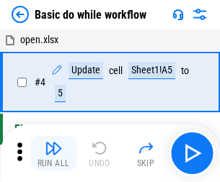
click at [53, 153] on img "button" at bounding box center [53, 148] width 17 height 17
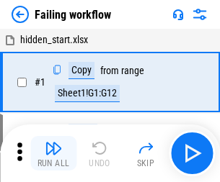
click at [53, 153] on img "button" at bounding box center [53, 148] width 17 height 17
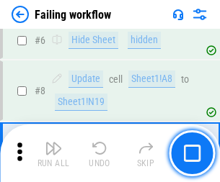
scroll to position [305, 0]
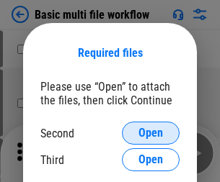
click at [151, 133] on span "Open" at bounding box center [150, 134] width 24 height 12
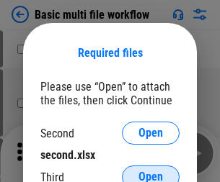
click at [151, 171] on span "Open" at bounding box center [150, 177] width 24 height 12
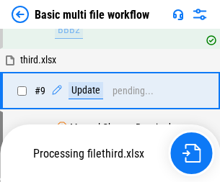
scroll to position [398, 0]
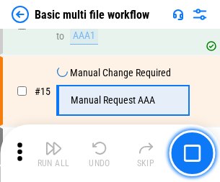
click at [53, 153] on img "button" at bounding box center [53, 148] width 17 height 17
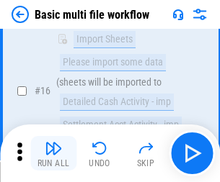
click at [53, 153] on img "button" at bounding box center [53, 148] width 17 height 17
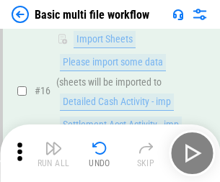
scroll to position [959, 0]
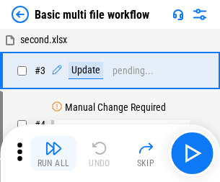
click at [53, 153] on img "button" at bounding box center [53, 148] width 17 height 17
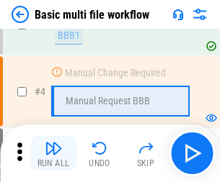
click at [53, 153] on img "button" at bounding box center [53, 148] width 17 height 17
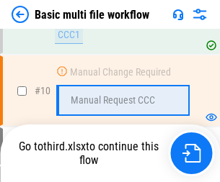
scroll to position [675, 0]
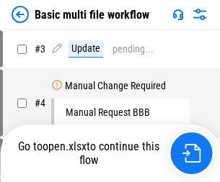
scroll to position [58, 0]
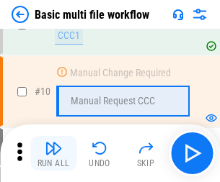
click at [53, 153] on img "button" at bounding box center [53, 148] width 17 height 17
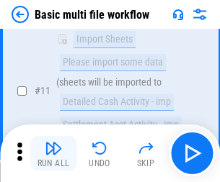
click at [53, 153] on img "button" at bounding box center [53, 148] width 17 height 17
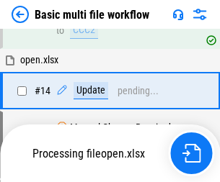
scroll to position [857, 0]
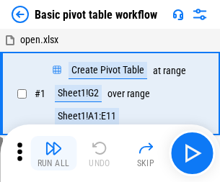
click at [53, 153] on img "button" at bounding box center [53, 148] width 17 height 17
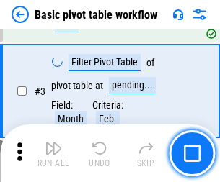
scroll to position [345, 0]
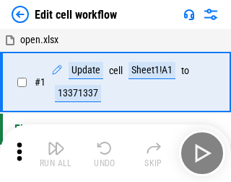
click at [53, 153] on img "button" at bounding box center [56, 148] width 17 height 17
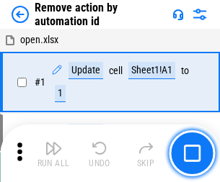
scroll to position [53, 0]
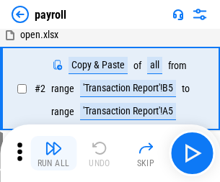
click at [53, 153] on img "button" at bounding box center [53, 148] width 17 height 17
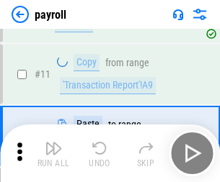
scroll to position [104, 0]
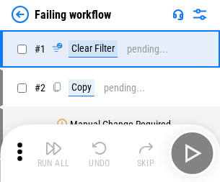
click at [53, 153] on img "button" at bounding box center [53, 148] width 17 height 17
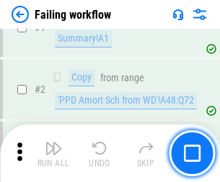
scroll to position [233, 0]
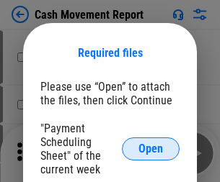
click at [151, 149] on span "Open" at bounding box center [150, 149] width 24 height 12
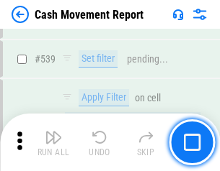
scroll to position [6395, 0]
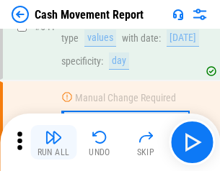
click at [53, 143] on img "button" at bounding box center [53, 137] width 17 height 17
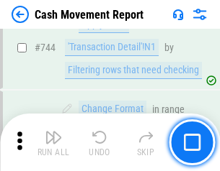
scroll to position [7674, 0]
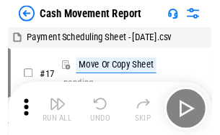
scroll to position [26, 0]
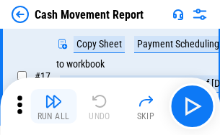
click at [53, 107] on img "button" at bounding box center [53, 101] width 17 height 17
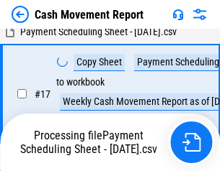
scroll to position [300, 0]
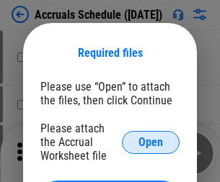
click at [151, 142] on span "Open" at bounding box center [150, 143] width 24 height 12
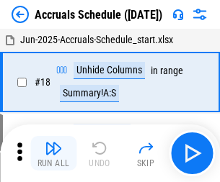
click at [53, 153] on img "button" at bounding box center [53, 148] width 17 height 17
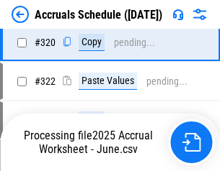
scroll to position [2680, 0]
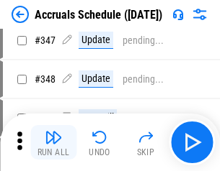
click at [53, 143] on img "button" at bounding box center [53, 137] width 17 height 17
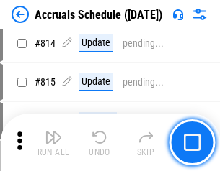
scroll to position [6359, 0]
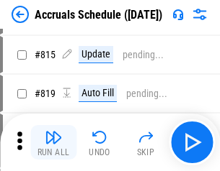
click at [53, 143] on img "button" at bounding box center [53, 137] width 17 height 17
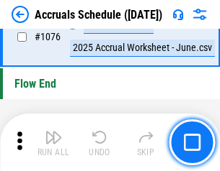
scroll to position [8630, 0]
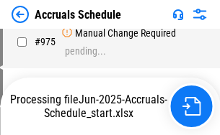
scroll to position [7126, 0]
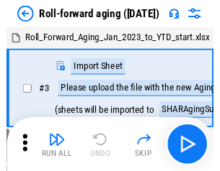
scroll to position [2, 0]
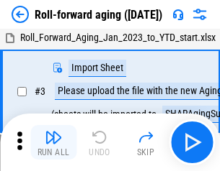
click at [53, 143] on img "button" at bounding box center [53, 137] width 17 height 17
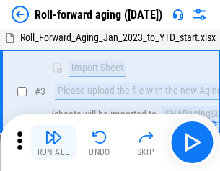
click at [53, 143] on img "button" at bounding box center [53, 137] width 17 height 17
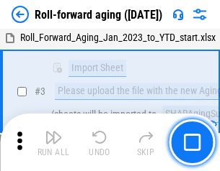
scroll to position [93, 0]
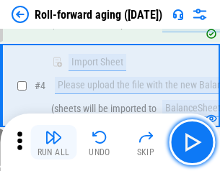
click at [53, 143] on img "button" at bounding box center [53, 137] width 17 height 17
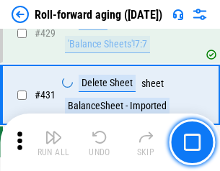
scroll to position [4997, 0]
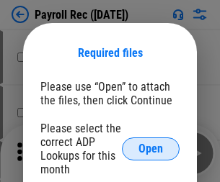
click at [151, 149] on span "Open" at bounding box center [150, 149] width 24 height 12
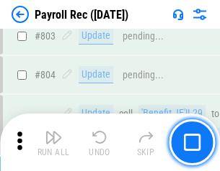
scroll to position [9155, 0]
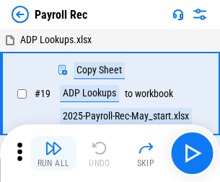
click at [53, 153] on img "button" at bounding box center [53, 148] width 17 height 17
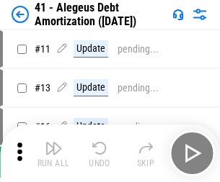
click at [53, 153] on img "button" at bounding box center [53, 148] width 17 height 17
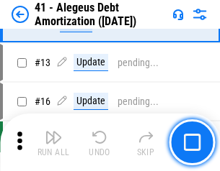
scroll to position [178, 0]
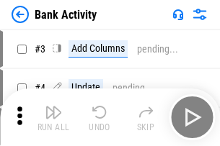
click at [53, 117] on img "button" at bounding box center [53, 112] width 17 height 17
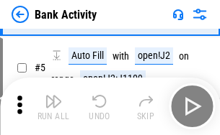
scroll to position [76, 0]
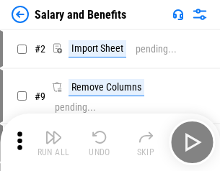
scroll to position [19, 0]
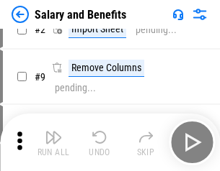
click at [53, 143] on img "button" at bounding box center [53, 137] width 17 height 17
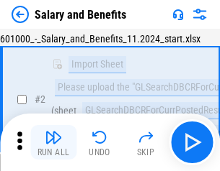
click at [53, 143] on img "button" at bounding box center [53, 137] width 17 height 17
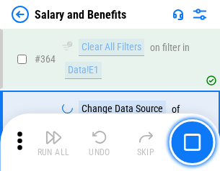
scroll to position [6786, 0]
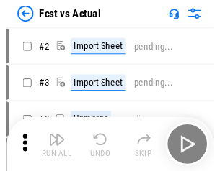
scroll to position [19, 0]
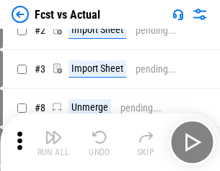
click at [53, 143] on img "button" at bounding box center [53, 137] width 17 height 17
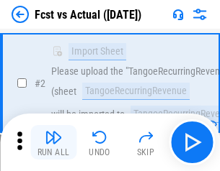
click at [53, 143] on img "button" at bounding box center [53, 137] width 17 height 17
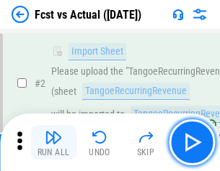
scroll to position [135, 0]
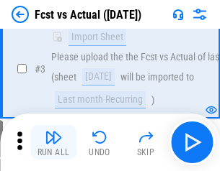
click at [53, 143] on img "button" at bounding box center [53, 137] width 17 height 17
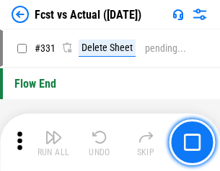
scroll to position [6897, 0]
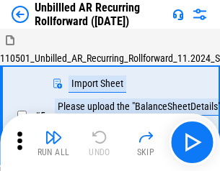
scroll to position [31, 0]
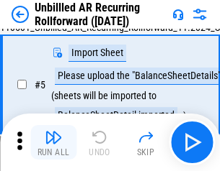
click at [53, 143] on img "button" at bounding box center [53, 137] width 17 height 17
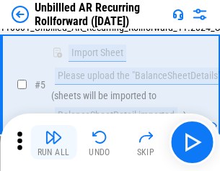
click at [53, 143] on img "button" at bounding box center [53, 137] width 17 height 17
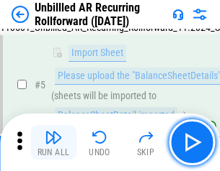
scroll to position [135, 0]
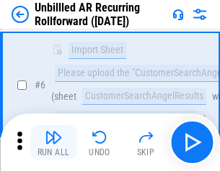
click at [53, 143] on img "button" at bounding box center [53, 137] width 17 height 17
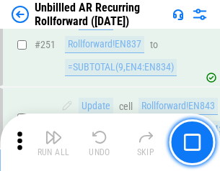
scroll to position [4894, 0]
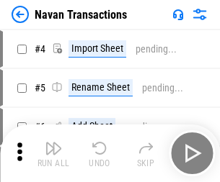
click at [53, 143] on img "button" at bounding box center [53, 148] width 17 height 17
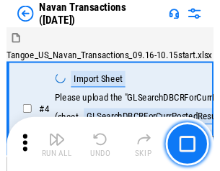
scroll to position [23, 0]
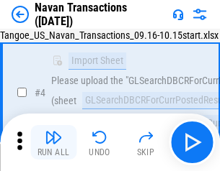
click at [53, 143] on img "button" at bounding box center [53, 137] width 17 height 17
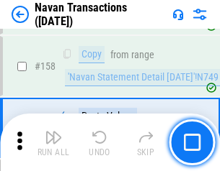
scroll to position [4672, 0]
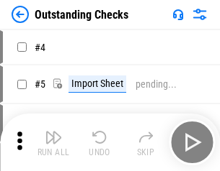
click at [53, 143] on img "button" at bounding box center [53, 137] width 17 height 17
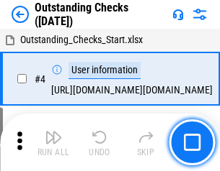
scroll to position [61, 0]
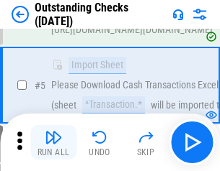
click at [53, 143] on img "button" at bounding box center [53, 137] width 17 height 17
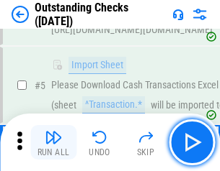
scroll to position [151, 0]
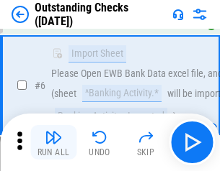
click at [53, 143] on img "button" at bounding box center [53, 137] width 17 height 17
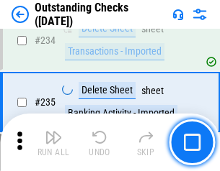
scroll to position [4376, 0]
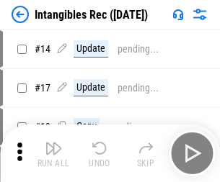
click at [53, 153] on img "button" at bounding box center [53, 148] width 17 height 17
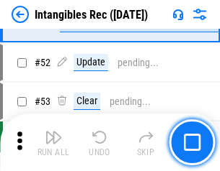
scroll to position [561, 0]
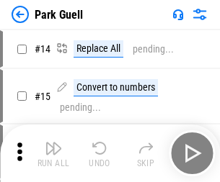
click at [53, 143] on img "button" at bounding box center [53, 148] width 17 height 17
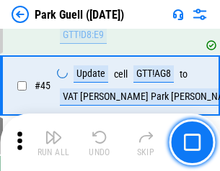
scroll to position [1802, 0]
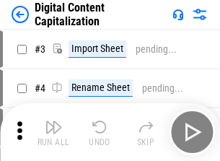
click at [53, 121] on img "button" at bounding box center [53, 126] width 17 height 17
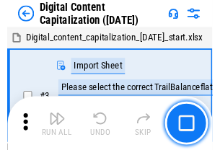
scroll to position [42, 0]
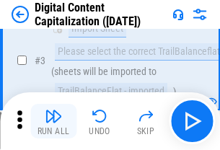
click at [53, 121] on img "button" at bounding box center [53, 115] width 17 height 17
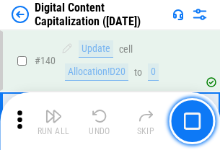
scroll to position [1528, 0]
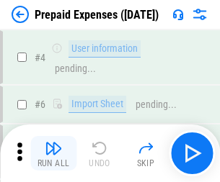
click at [53, 143] on img "button" at bounding box center [53, 148] width 17 height 17
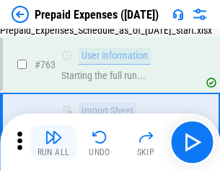
click at [53, 143] on img "button" at bounding box center [53, 137] width 17 height 17
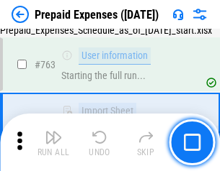
scroll to position [4079, 0]
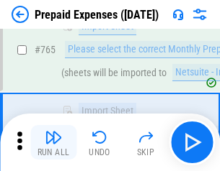
click at [53, 143] on img "button" at bounding box center [53, 137] width 17 height 17
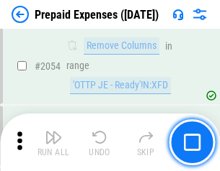
scroll to position [15062, 0]
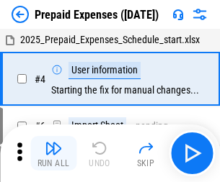
click at [53, 153] on img "button" at bounding box center [53, 148] width 17 height 17
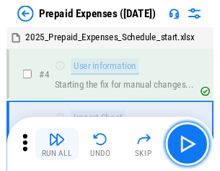
scroll to position [63, 0]
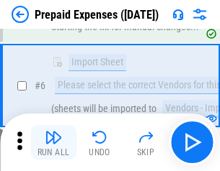
click at [53, 143] on img "button" at bounding box center [53, 137] width 17 height 17
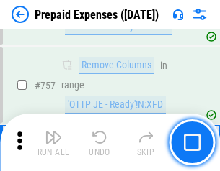
scroll to position [5134, 0]
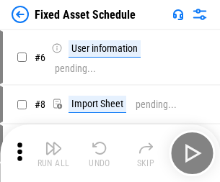
click at [53, 153] on img "button" at bounding box center [53, 148] width 17 height 17
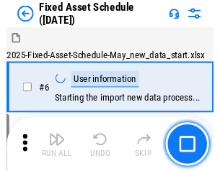
scroll to position [78, 0]
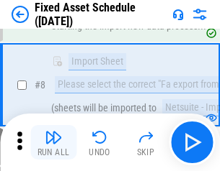
click at [53, 143] on img "button" at bounding box center [53, 137] width 17 height 17
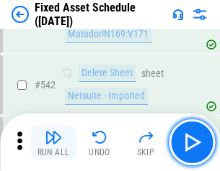
scroll to position [5137, 0]
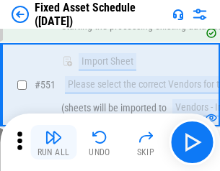
click at [53, 143] on img "button" at bounding box center [53, 137] width 17 height 17
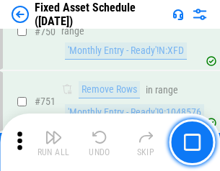
scroll to position [7025, 0]
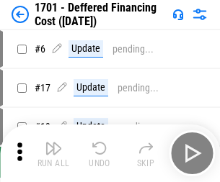
click at [53, 153] on img "button" at bounding box center [53, 148] width 17 height 17
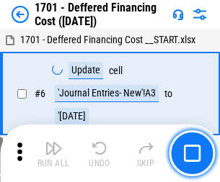
scroll to position [173, 0]
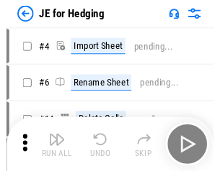
scroll to position [2, 0]
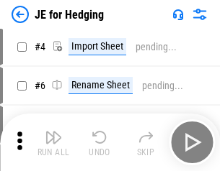
click at [53, 143] on img "button" at bounding box center [53, 137] width 17 height 17
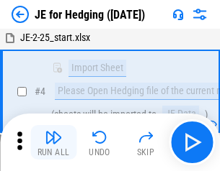
click at [53, 143] on img "button" at bounding box center [53, 137] width 17 height 17
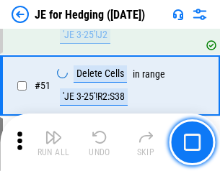
scroll to position [933, 0]
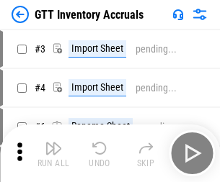
click at [53, 143] on img "button" at bounding box center [53, 148] width 17 height 17
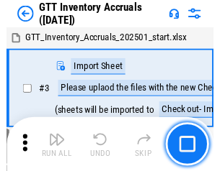
scroll to position [2, 0]
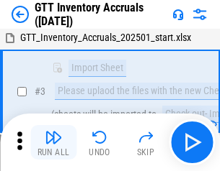
click at [53, 143] on img "button" at bounding box center [53, 137] width 17 height 17
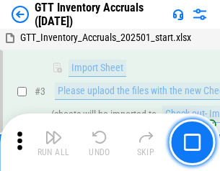
scroll to position [93, 0]
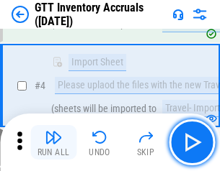
click at [53, 143] on img "button" at bounding box center [53, 137] width 17 height 17
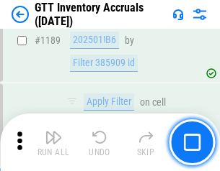
scroll to position [11767, 0]
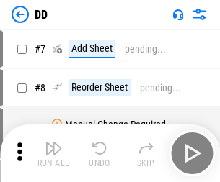
click at [53, 153] on img "button" at bounding box center [53, 148] width 17 height 17
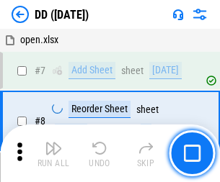
scroll to position [139, 0]
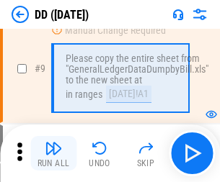
click at [53, 153] on img "button" at bounding box center [53, 148] width 17 height 17
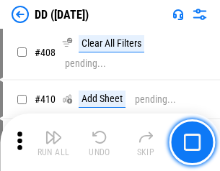
scroll to position [6447, 0]
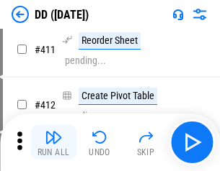
click at [53, 143] on img "button" at bounding box center [53, 137] width 17 height 17
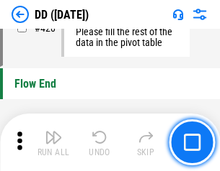
scroll to position [6897, 0]
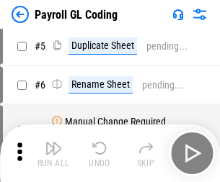
click at [53, 153] on img "button" at bounding box center [53, 148] width 17 height 17
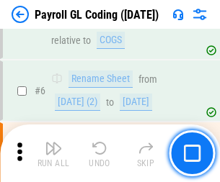
scroll to position [173, 0]
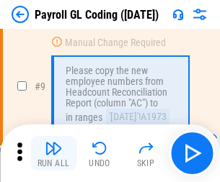
click at [53, 153] on img "button" at bounding box center [53, 148] width 17 height 17
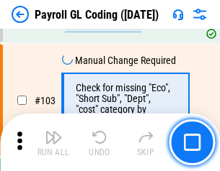
scroll to position [3381, 0]
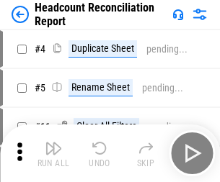
click at [53, 153] on img "button" at bounding box center [53, 148] width 17 height 17
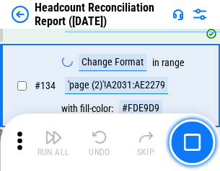
scroll to position [1732, 0]
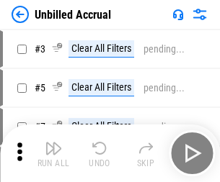
click at [53, 153] on img "button" at bounding box center [53, 148] width 17 height 17
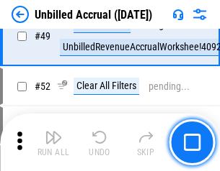
scroll to position [1307, 0]
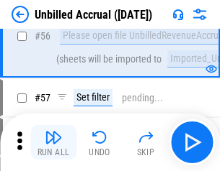
click at [53, 143] on img "button" at bounding box center [53, 137] width 17 height 17
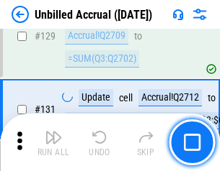
scroll to position [4292, 0]
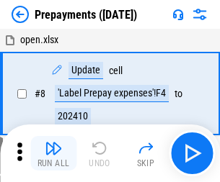
click at [53, 153] on img "button" at bounding box center [53, 148] width 17 height 17
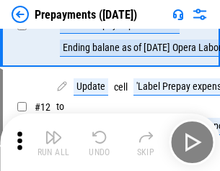
scroll to position [90, 0]
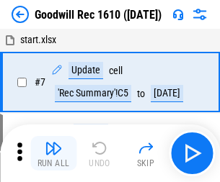
click at [53, 153] on img "button" at bounding box center [53, 148] width 17 height 17
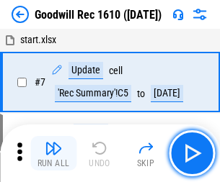
scroll to position [246, 0]
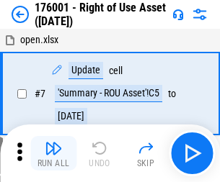
click at [53, 153] on img "button" at bounding box center [53, 148] width 17 height 17
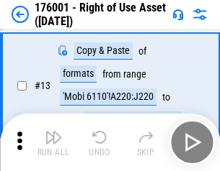
scroll to position [93, 0]
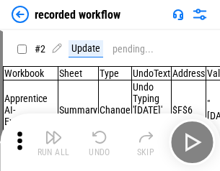
click at [53, 143] on img "button" at bounding box center [53, 137] width 17 height 17
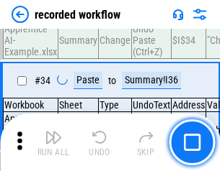
scroll to position [4504, 0]
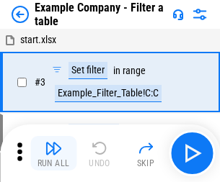
click at [53, 153] on img "button" at bounding box center [53, 148] width 17 height 17
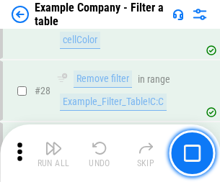
scroll to position [1319, 0]
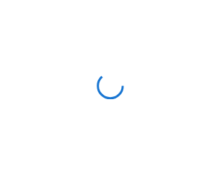
scroll to position [22, 0]
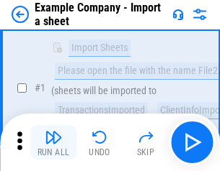
click at [53, 143] on img "button" at bounding box center [53, 137] width 17 height 17
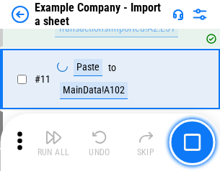
scroll to position [318, 0]
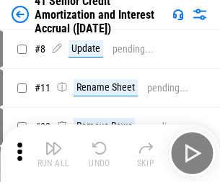
click at [53, 143] on img "button" at bounding box center [53, 148] width 17 height 17
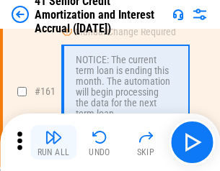
click at [53, 143] on img "button" at bounding box center [53, 137] width 17 height 17
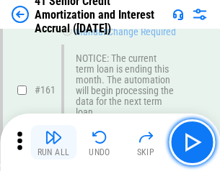
scroll to position [1541, 0]
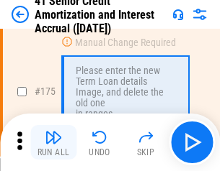
click at [53, 143] on img "button" at bounding box center [53, 137] width 17 height 17
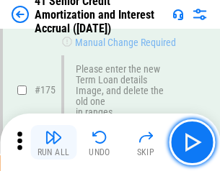
scroll to position [1687, 0]
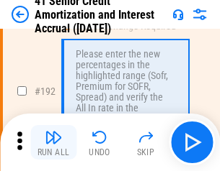
click at [53, 143] on img "button" at bounding box center [53, 137] width 17 height 17
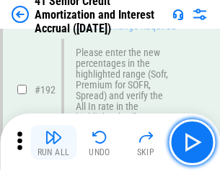
scroll to position [1839, 0]
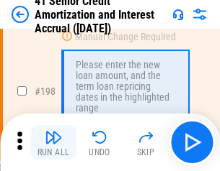
click at [53, 143] on img "button" at bounding box center [53, 137] width 17 height 17
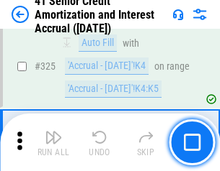
scroll to position [3681, 0]
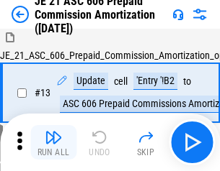
click at [53, 143] on img "button" at bounding box center [53, 137] width 17 height 17
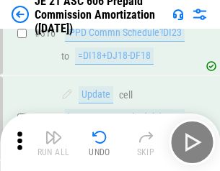
scroll to position [2690, 0]
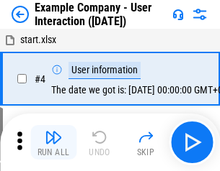
click at [53, 143] on img "button" at bounding box center [53, 137] width 17 height 17
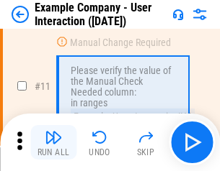
click at [53, 143] on img "button" at bounding box center [53, 137] width 17 height 17
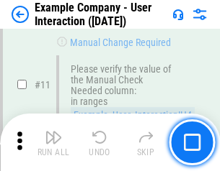
scroll to position [312, 0]
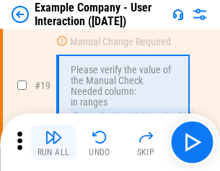
click at [53, 143] on img "button" at bounding box center [53, 137] width 17 height 17
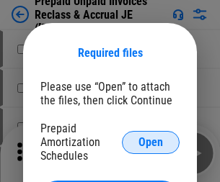
click at [151, 142] on span "Open" at bounding box center [150, 143] width 24 height 12
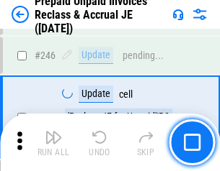
scroll to position [1945, 0]
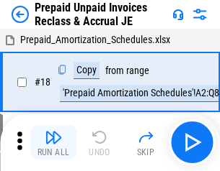
click at [53, 143] on img "button" at bounding box center [53, 137] width 17 height 17
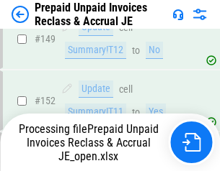
scroll to position [1872, 0]
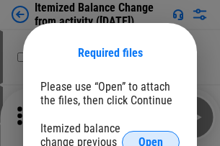
click at [151, 137] on span "Open" at bounding box center [150, 143] width 24 height 12
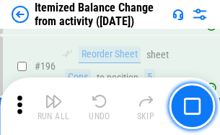
scroll to position [2773, 0]
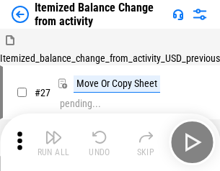
scroll to position [22, 0]
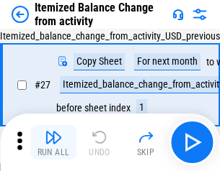
click at [53, 143] on img "button" at bounding box center [53, 137] width 17 height 17
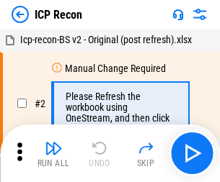
scroll to position [6, 0]
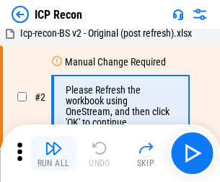
click at [53, 153] on img "button" at bounding box center [53, 148] width 17 height 17
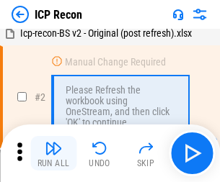
click at [53, 153] on img "button" at bounding box center [53, 148] width 17 height 17
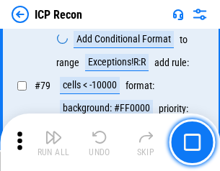
scroll to position [1412, 0]
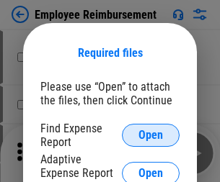
click at [151, 135] on span "Open" at bounding box center [150, 136] width 24 height 12
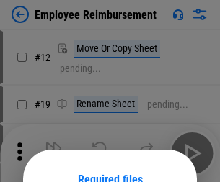
scroll to position [127, 0]
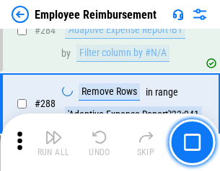
scroll to position [3917, 0]
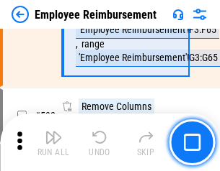
click at [53, 143] on img "button" at bounding box center [53, 137] width 17 height 17
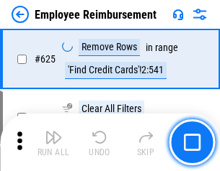
scroll to position [8627, 0]
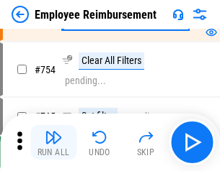
click at [53, 143] on img "button" at bounding box center [53, 137] width 17 height 17
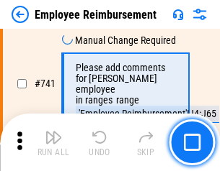
scroll to position [10110, 0]
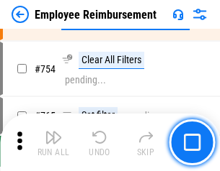
click at [53, 143] on img "button" at bounding box center [53, 137] width 17 height 17
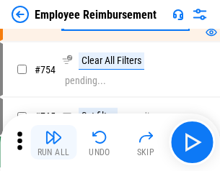
click at [53, 143] on img "button" at bounding box center [53, 137] width 17 height 17
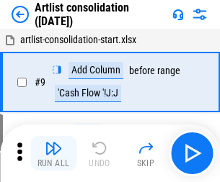
click at [53, 153] on img "button" at bounding box center [53, 148] width 17 height 17
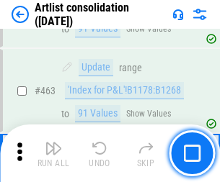
scroll to position [6310, 0]
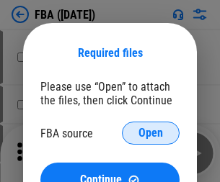
click at [151, 133] on span "Open" at bounding box center [150, 134] width 24 height 12
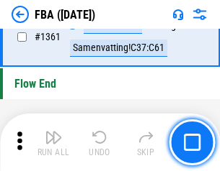
scroll to position [15475, 0]
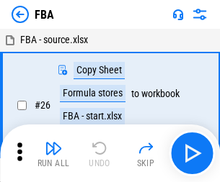
scroll to position [14, 0]
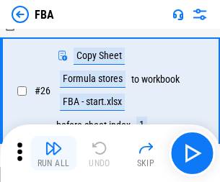
click at [53, 153] on img "button" at bounding box center [53, 148] width 17 height 17
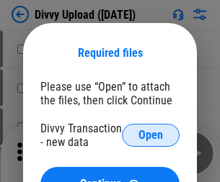
click at [151, 135] on span "Open" at bounding box center [150, 136] width 24 height 12
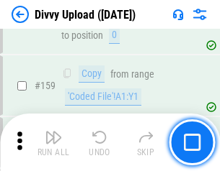
scroll to position [1492, 0]
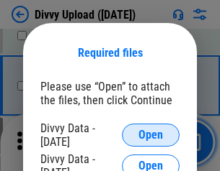
click at [151, 135] on span "Open" at bounding box center [150, 136] width 24 height 12
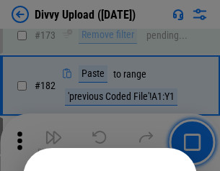
scroll to position [1618, 0]
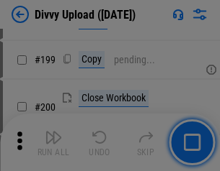
scroll to position [2095, 0]
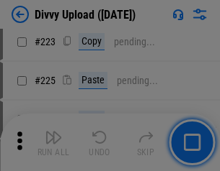
scroll to position [2876, 0]
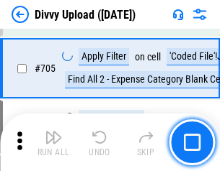
scroll to position [9857, 0]
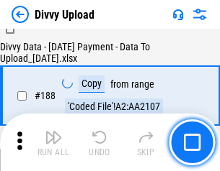
scroll to position [1696, 0]
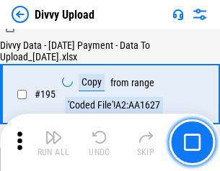
scroll to position [2014, 0]
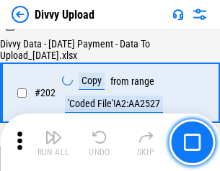
scroll to position [2332, 0]
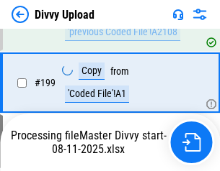
scroll to position [2248, 0]
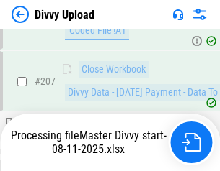
scroll to position [2649, 0]
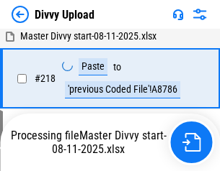
scroll to position [3201, 0]
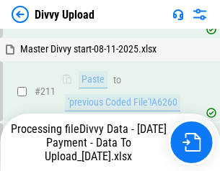
scroll to position [2883, 0]
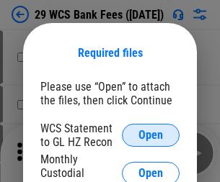
click at [151, 135] on span "Open" at bounding box center [150, 136] width 24 height 12
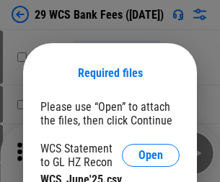
scroll to position [20, 0]
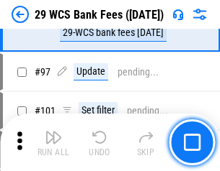
scroll to position [1404, 0]
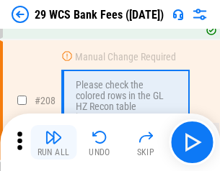
click at [53, 143] on img "button" at bounding box center [53, 137] width 17 height 17
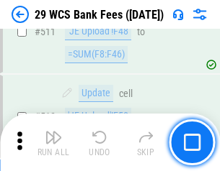
scroll to position [7250, 0]
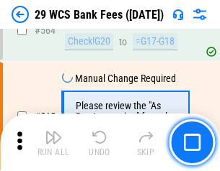
click at [53, 143] on img "button" at bounding box center [53, 137] width 17 height 17
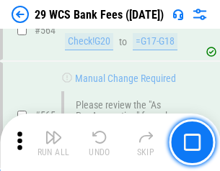
scroll to position [7793, 0]
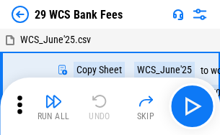
scroll to position [26, 0]
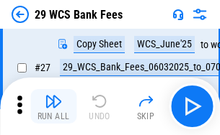
click at [53, 107] on img "button" at bounding box center [53, 101] width 17 height 17
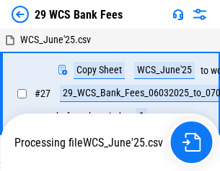
scroll to position [8, 0]
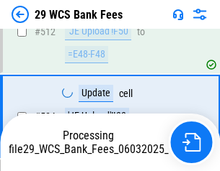
scroll to position [7606, 0]
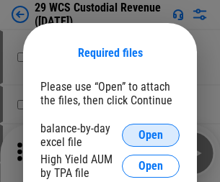
click at [151, 135] on span "Open" at bounding box center [150, 136] width 24 height 12
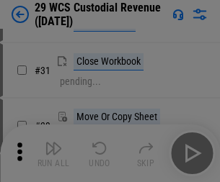
scroll to position [309, 0]
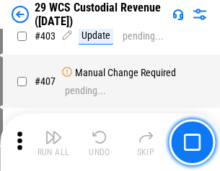
scroll to position [6674, 0]
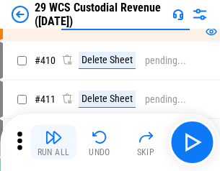
click at [53, 143] on img "button" at bounding box center [53, 137] width 17 height 17
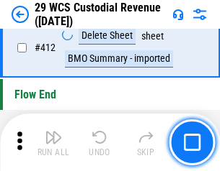
scroll to position [6882, 0]
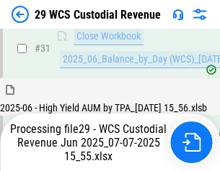
scroll to position [740, 0]
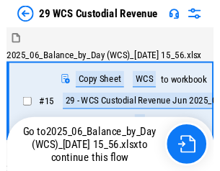
scroll to position [27, 0]
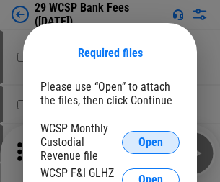
click at [151, 142] on span "Open" at bounding box center [150, 143] width 24 height 12
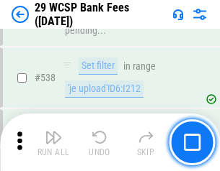
scroll to position [5536, 0]
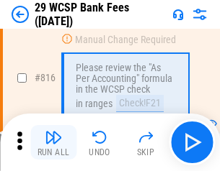
click at [53, 143] on img "button" at bounding box center [53, 137] width 17 height 17
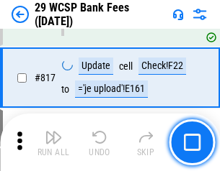
scroll to position [8741, 0]
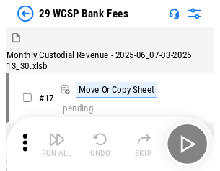
scroll to position [35, 0]
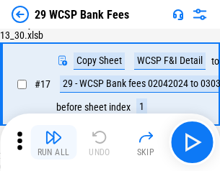
click at [53, 143] on img "button" at bounding box center [53, 137] width 17 height 17
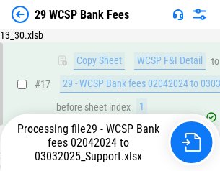
scroll to position [253, 0]
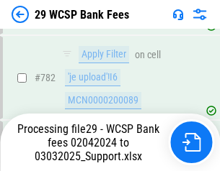
scroll to position [8517, 0]
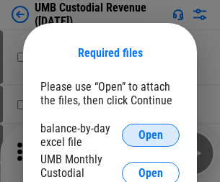
click at [151, 135] on span "Open" at bounding box center [150, 136] width 24 height 12
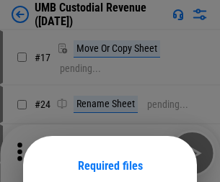
scroll to position [113, 0]
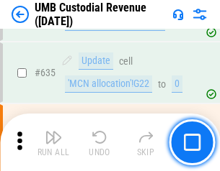
scroll to position [7541, 0]
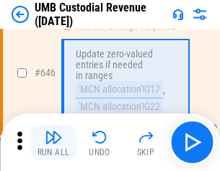
click at [53, 143] on img "button" at bounding box center [53, 137] width 17 height 17
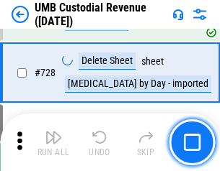
scroll to position [8889, 0]
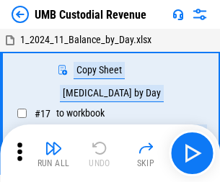
scroll to position [11, 0]
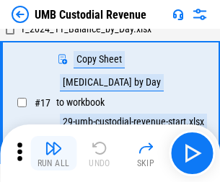
click at [53, 153] on img "button" at bounding box center [53, 148] width 17 height 17
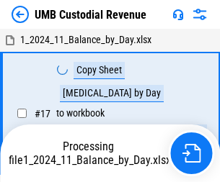
scroll to position [11, 0]
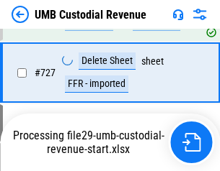
scroll to position [8856, 0]
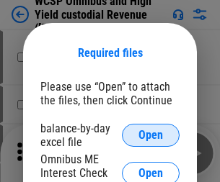
click at [151, 135] on span "Open" at bounding box center [150, 136] width 24 height 12
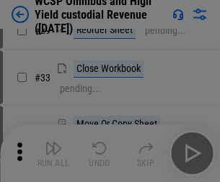
scroll to position [329, 0]
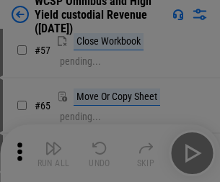
scroll to position [628, 0]
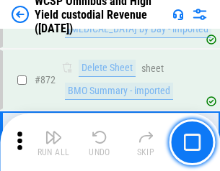
scroll to position [12195, 0]
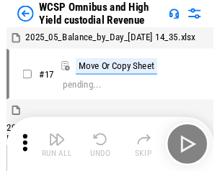
scroll to position [8, 0]
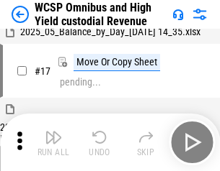
click at [53, 143] on img "button" at bounding box center [53, 137] width 17 height 17
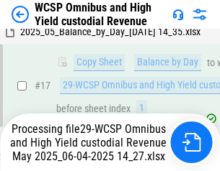
scroll to position [226, 0]
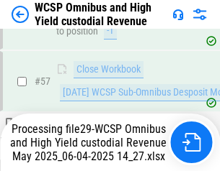
scroll to position [1053, 0]
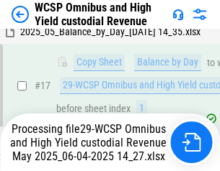
scroll to position [300, 0]
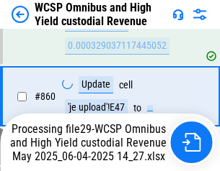
scroll to position [12100, 0]
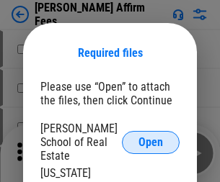
click at [151, 137] on span "Open" at bounding box center [150, 143] width 24 height 12
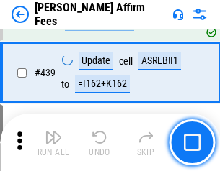
scroll to position [3314, 0]
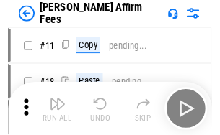
scroll to position [14, 0]
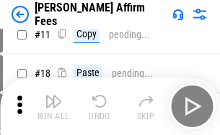
click at [53, 107] on img "button" at bounding box center [53, 101] width 17 height 17
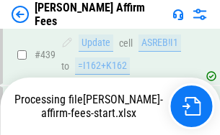
scroll to position [3779, 0]
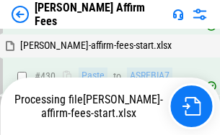
scroll to position [3332, 0]
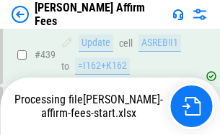
scroll to position [3779, 0]
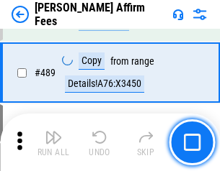
scroll to position [3761, 0]
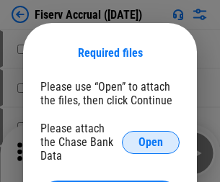
click at [151, 137] on span "Open" at bounding box center [150, 143] width 24 height 12
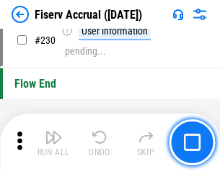
scroll to position [4566, 0]
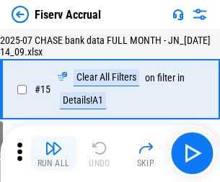
click at [53, 153] on img "button" at bounding box center [53, 148] width 17 height 17
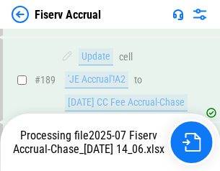
scroll to position [3703, 0]
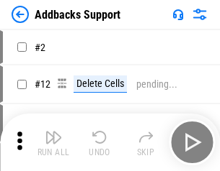
click at [53, 143] on img "button" at bounding box center [53, 137] width 17 height 17
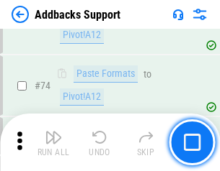
scroll to position [1049, 0]
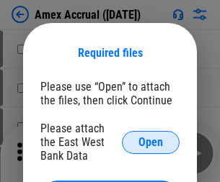
click at [151, 142] on span "Open" at bounding box center [150, 143] width 24 height 12
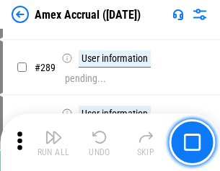
scroll to position [3946, 0]
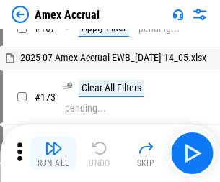
click at [53, 153] on img "button" at bounding box center [53, 148] width 17 height 17
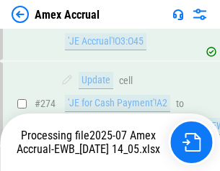
scroll to position [4294, 0]
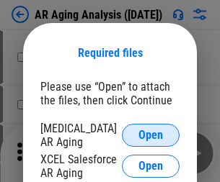
click at [151, 133] on span "Open" at bounding box center [150, 136] width 24 height 12
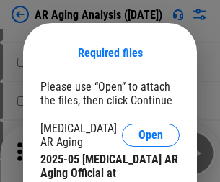
scroll to position [434, 0]
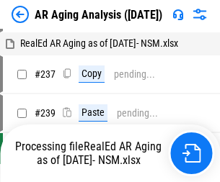
scroll to position [14, 0]
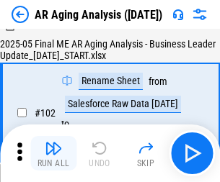
click at [53, 153] on img "button" at bounding box center [53, 148] width 17 height 17
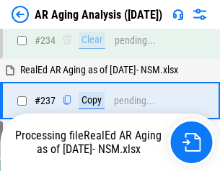
scroll to position [2234, 0]
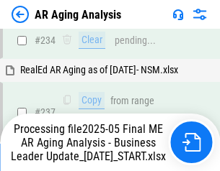
scroll to position [2217, 0]
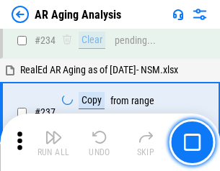
scroll to position [2217, 0]
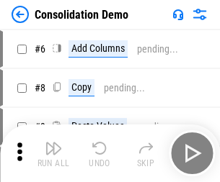
click at [53, 153] on img "button" at bounding box center [53, 148] width 17 height 17
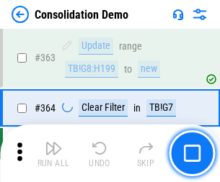
scroll to position [4830, 0]
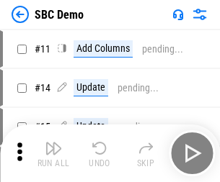
click at [53, 153] on img "button" at bounding box center [53, 148] width 17 height 17
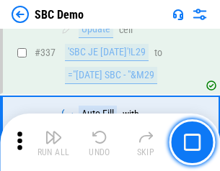
scroll to position [3791, 0]
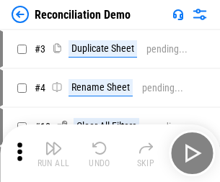
click at [53, 153] on img "button" at bounding box center [53, 148] width 17 height 17
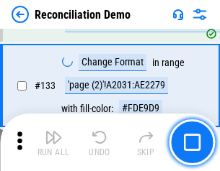
scroll to position [1711, 0]
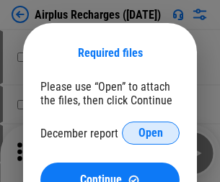
click at [151, 133] on span "Open" at bounding box center [150, 134] width 24 height 12
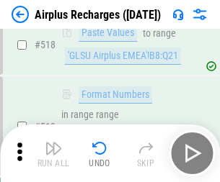
scroll to position [6201, 0]
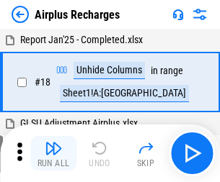
click at [53, 153] on img "button" at bounding box center [53, 148] width 17 height 17
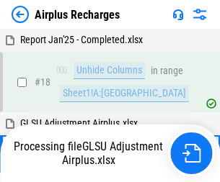
scroll to position [63, 0]
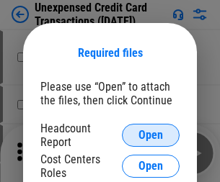
click at [151, 135] on span "Open" at bounding box center [150, 136] width 24 height 12
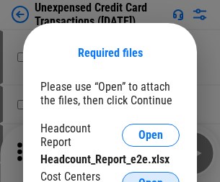
click at [151, 178] on span "Open" at bounding box center [150, 184] width 24 height 12
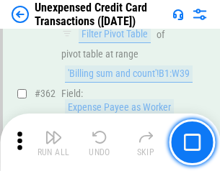
scroll to position [3706, 0]
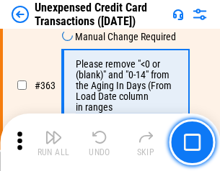
click at [53, 143] on img "button" at bounding box center [53, 137] width 17 height 17
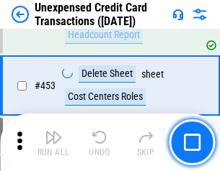
scroll to position [4915, 0]
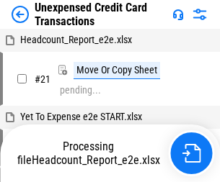
scroll to position [22, 0]
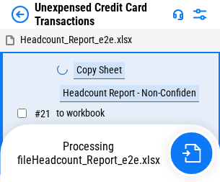
scroll to position [22, 0]
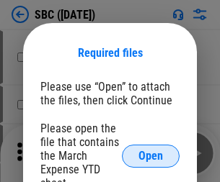
click at [151, 156] on span "Open" at bounding box center [150, 157] width 24 height 12
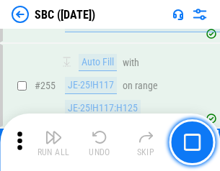
scroll to position [2816, 0]
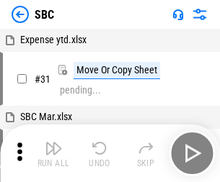
scroll to position [14, 0]
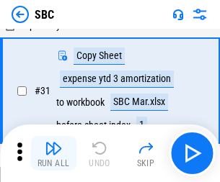
click at [53, 153] on img "button" at bounding box center [53, 148] width 17 height 17
